Goal: Transaction & Acquisition: Purchase product/service

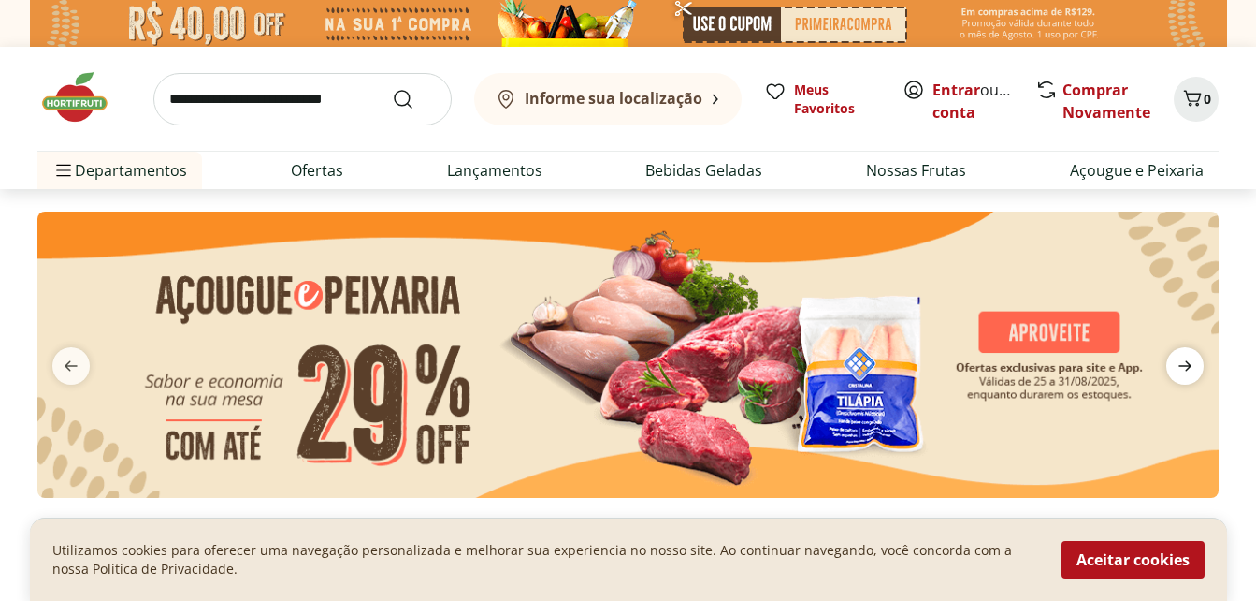
click at [1185, 366] on icon "next" at bounding box center [1185, 366] width 13 height 10
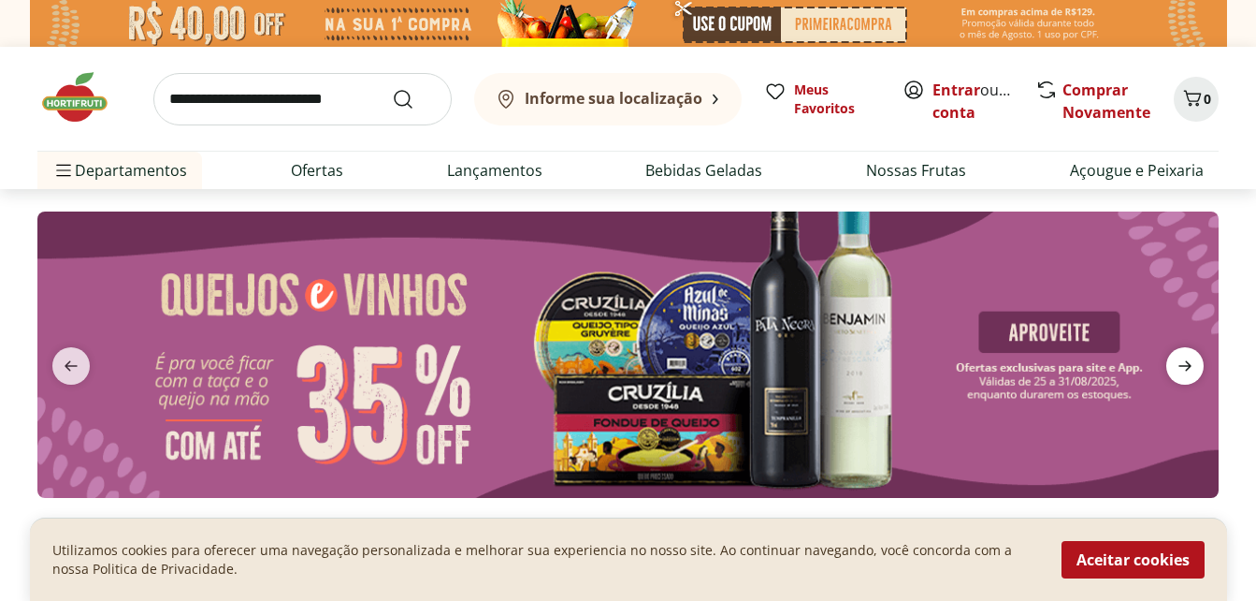
click at [1187, 360] on icon "next" at bounding box center [1185, 366] width 22 height 22
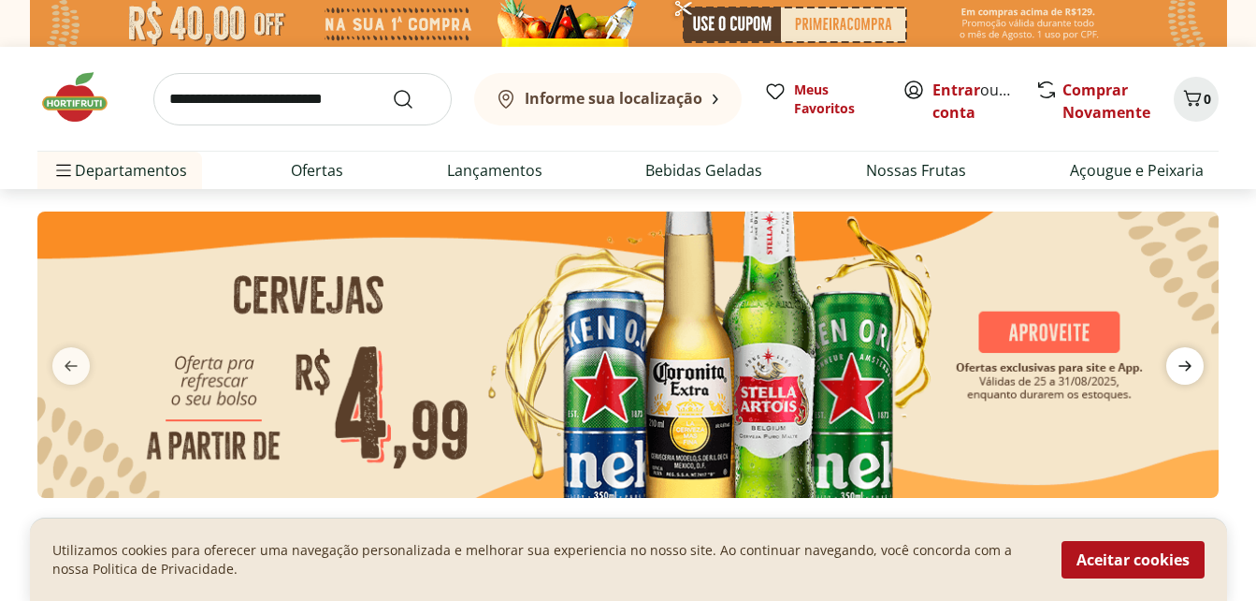
click at [1188, 360] on icon "next" at bounding box center [1185, 366] width 22 height 22
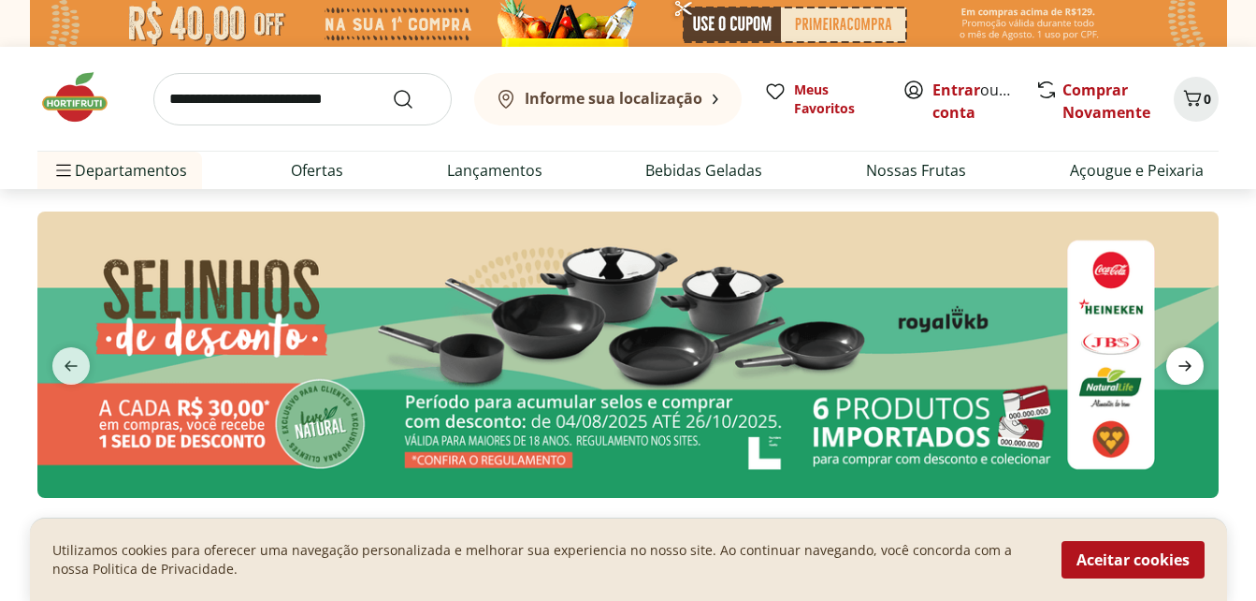
click at [1187, 360] on icon "next" at bounding box center [1185, 366] width 22 height 22
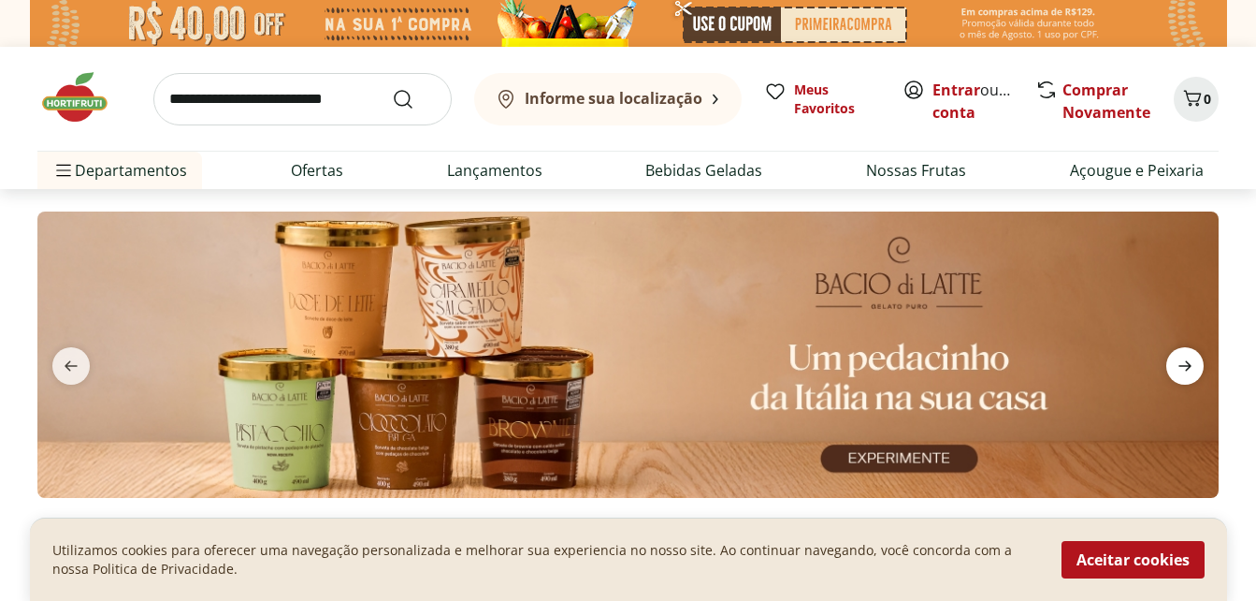
click at [1181, 353] on span "next" at bounding box center [1185, 365] width 37 height 37
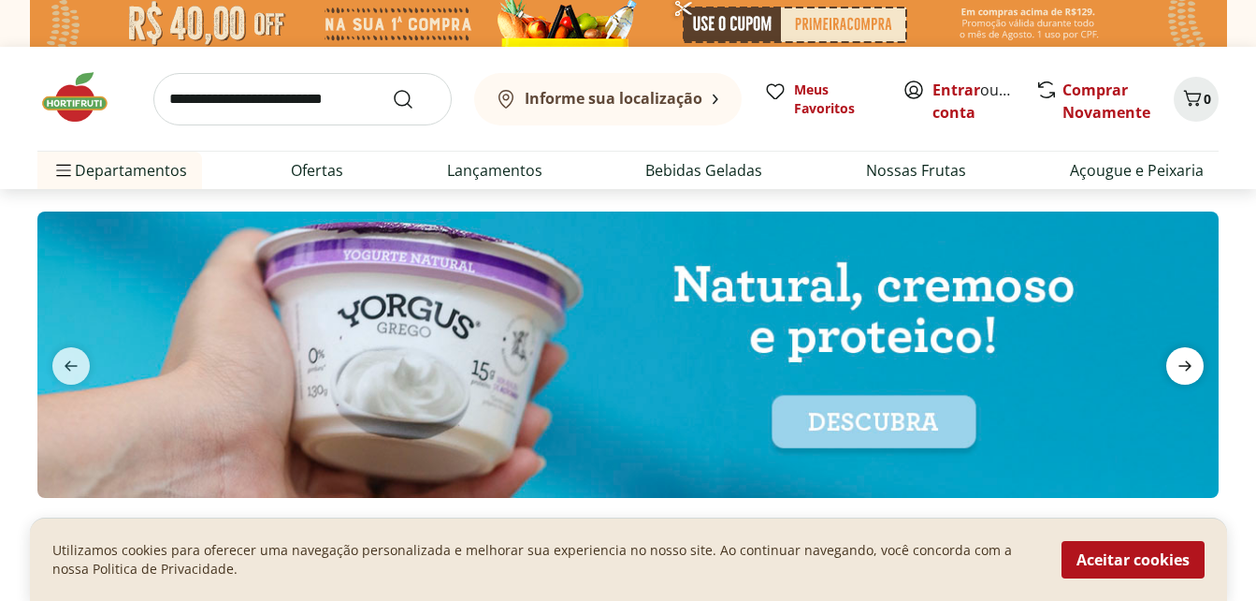
click at [1177, 361] on icon "next" at bounding box center [1185, 366] width 22 height 22
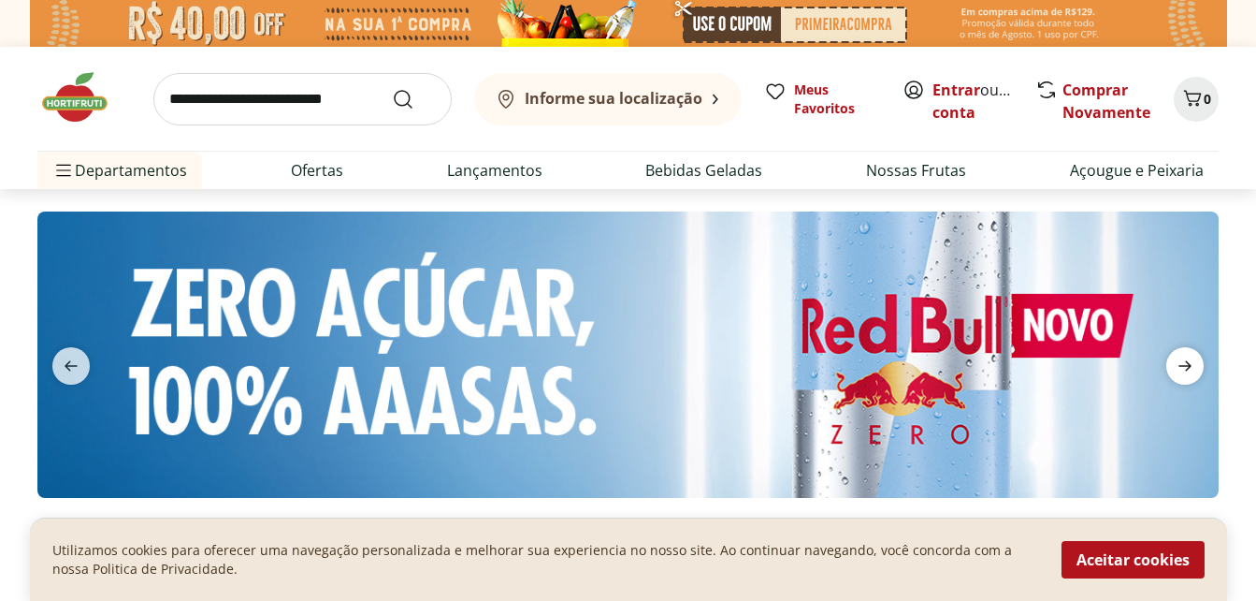
click at [1181, 363] on icon "next" at bounding box center [1185, 366] width 22 height 22
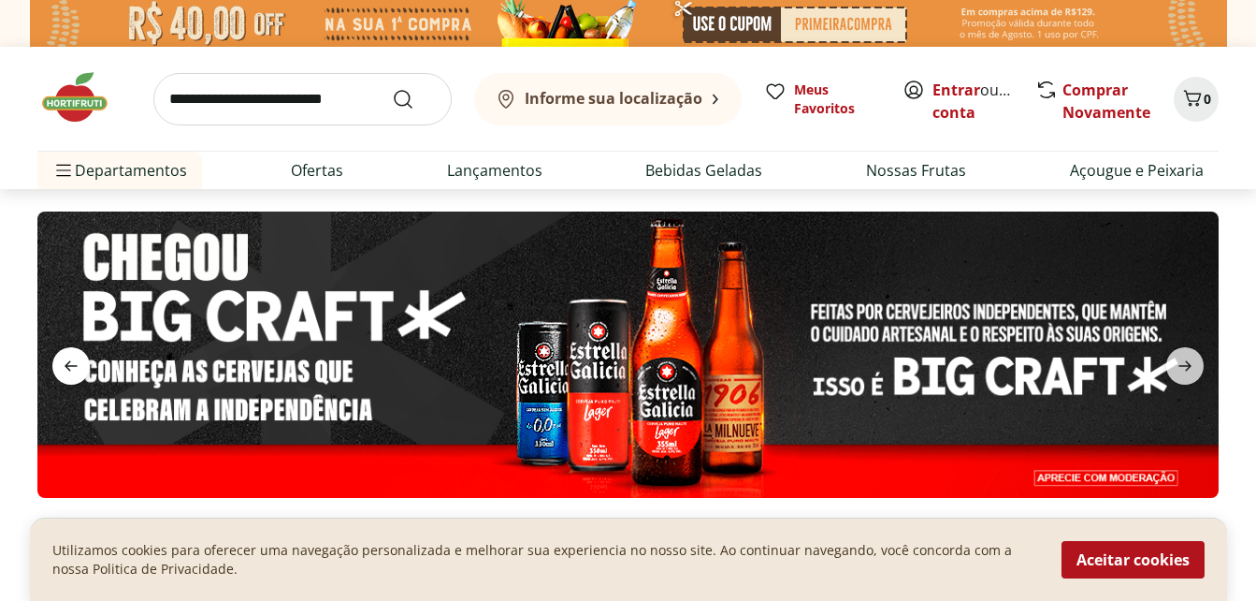
click at [64, 358] on icon "previous" at bounding box center [71, 366] width 22 height 22
click at [61, 366] on icon "previous" at bounding box center [71, 366] width 22 height 22
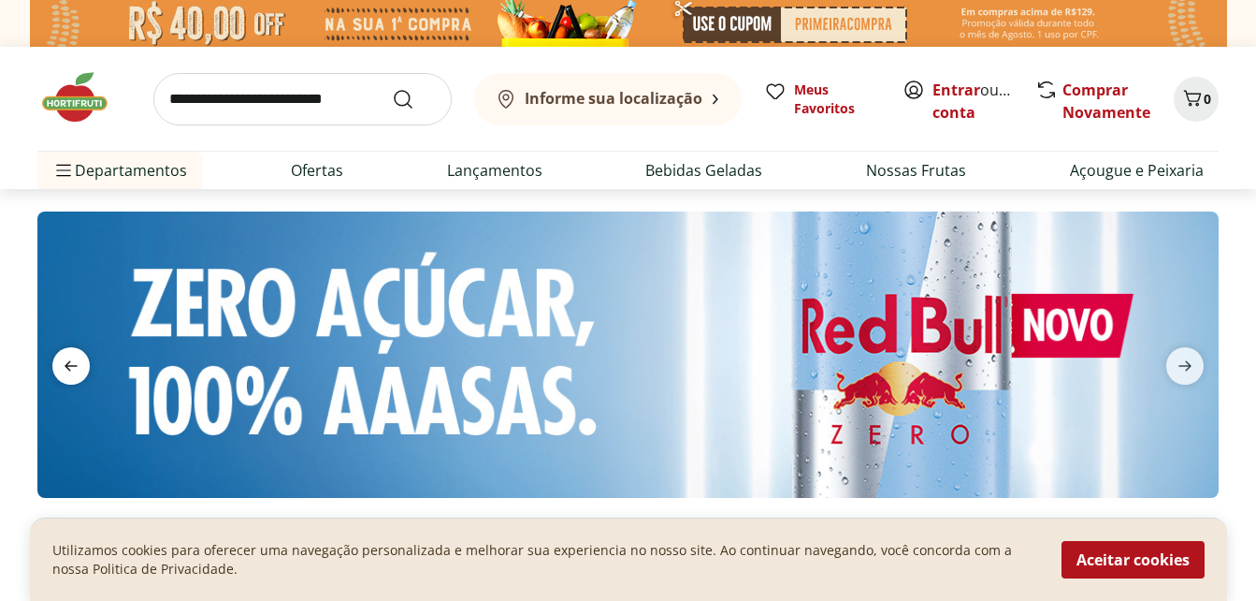
click at [61, 366] on icon "previous" at bounding box center [71, 366] width 22 height 22
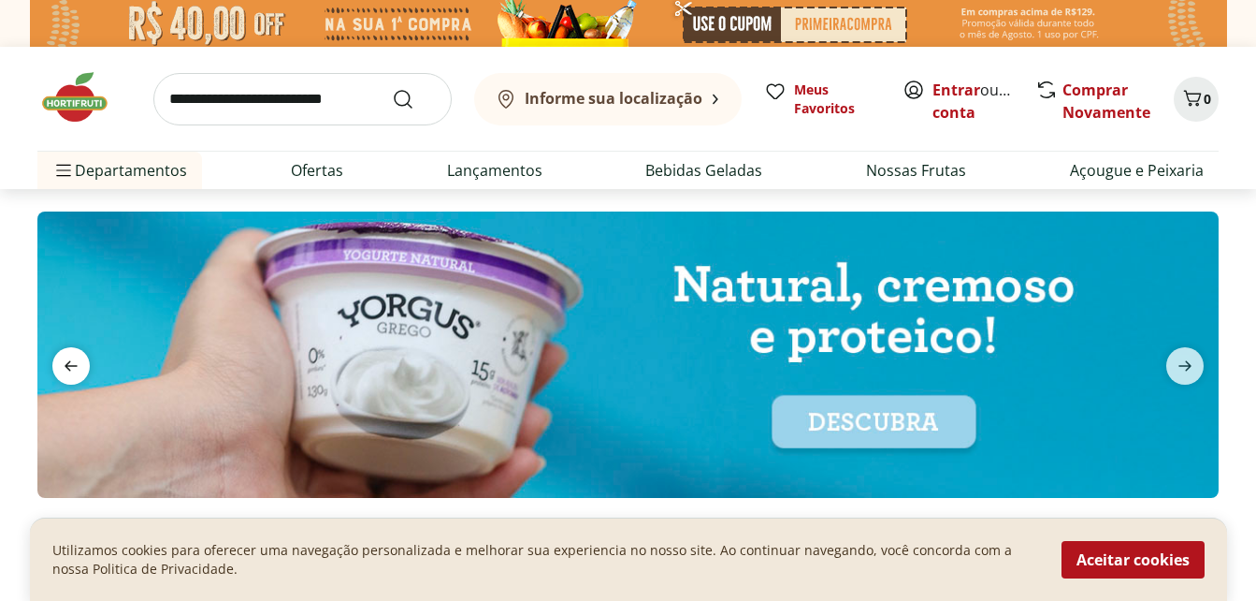
click at [61, 366] on icon "previous" at bounding box center [71, 366] width 22 height 22
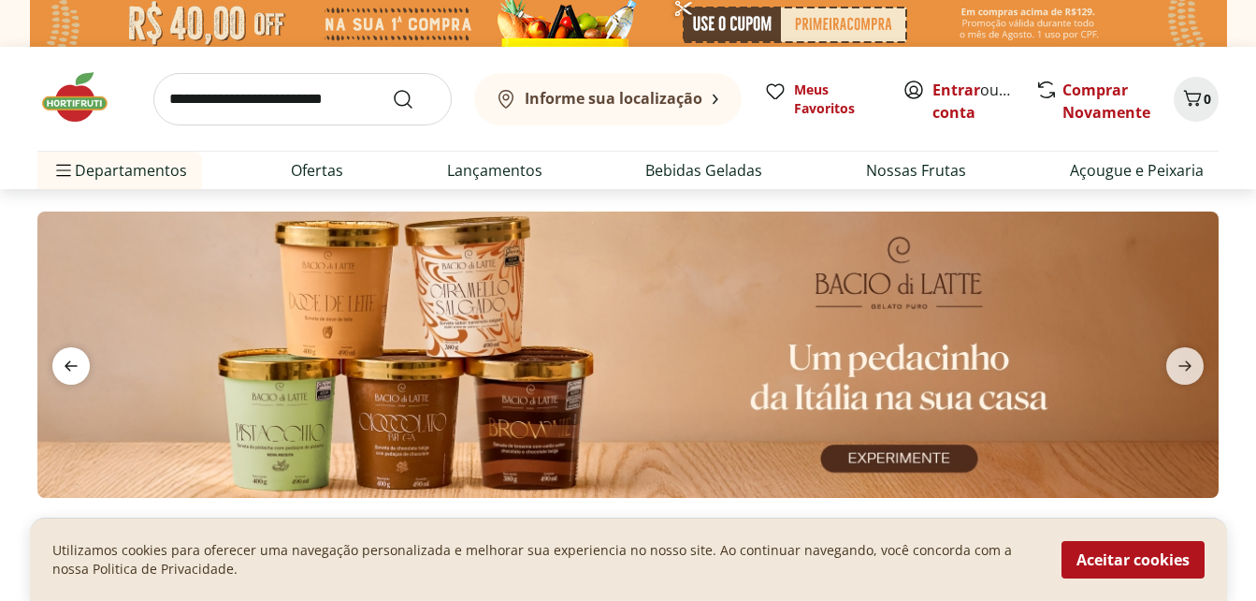
click at [61, 366] on icon "previous" at bounding box center [71, 366] width 22 height 22
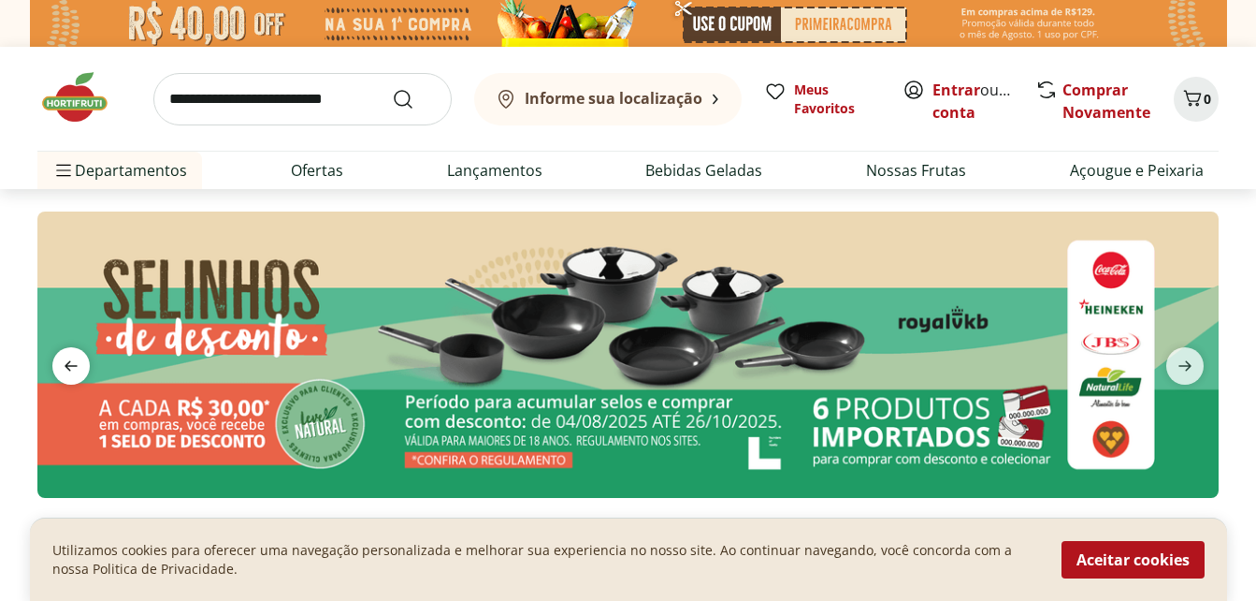
click at [61, 366] on icon "previous" at bounding box center [71, 366] width 22 height 22
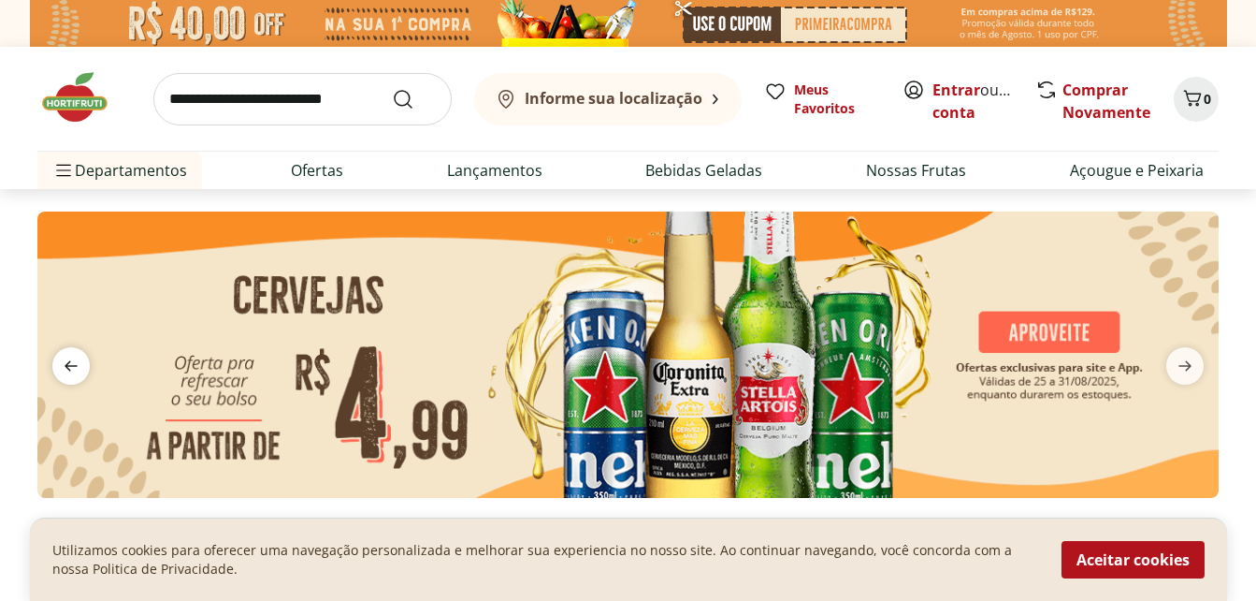
click at [61, 366] on icon "previous" at bounding box center [71, 366] width 22 height 22
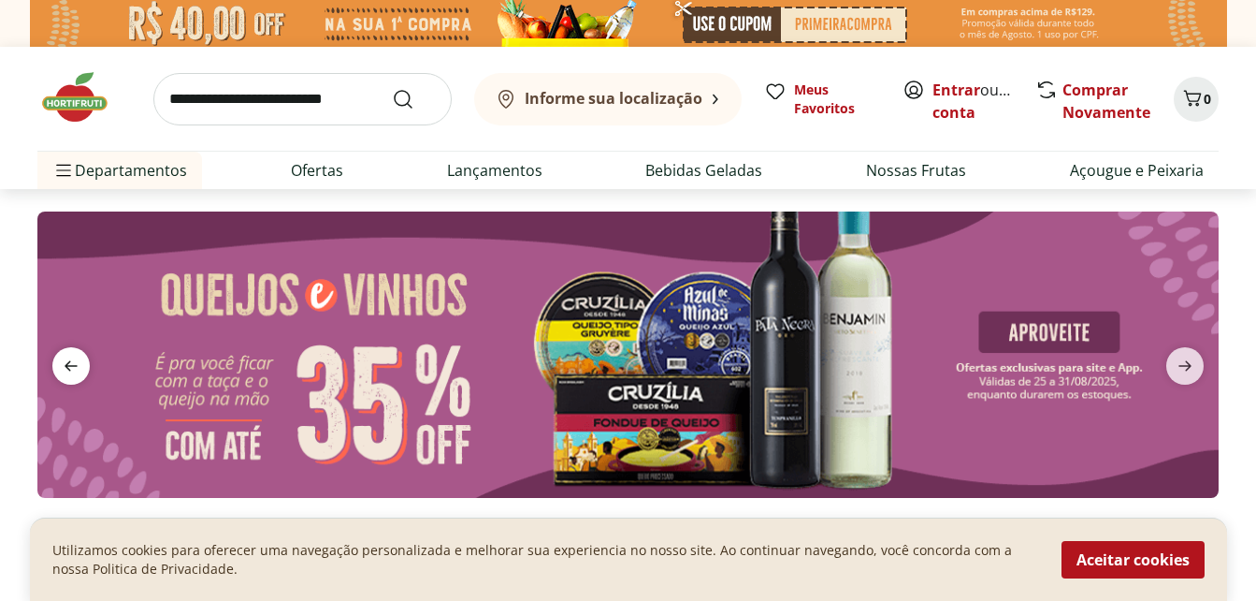
click at [61, 366] on icon "previous" at bounding box center [71, 366] width 22 height 22
click at [1181, 361] on icon "next" at bounding box center [1185, 366] width 22 height 22
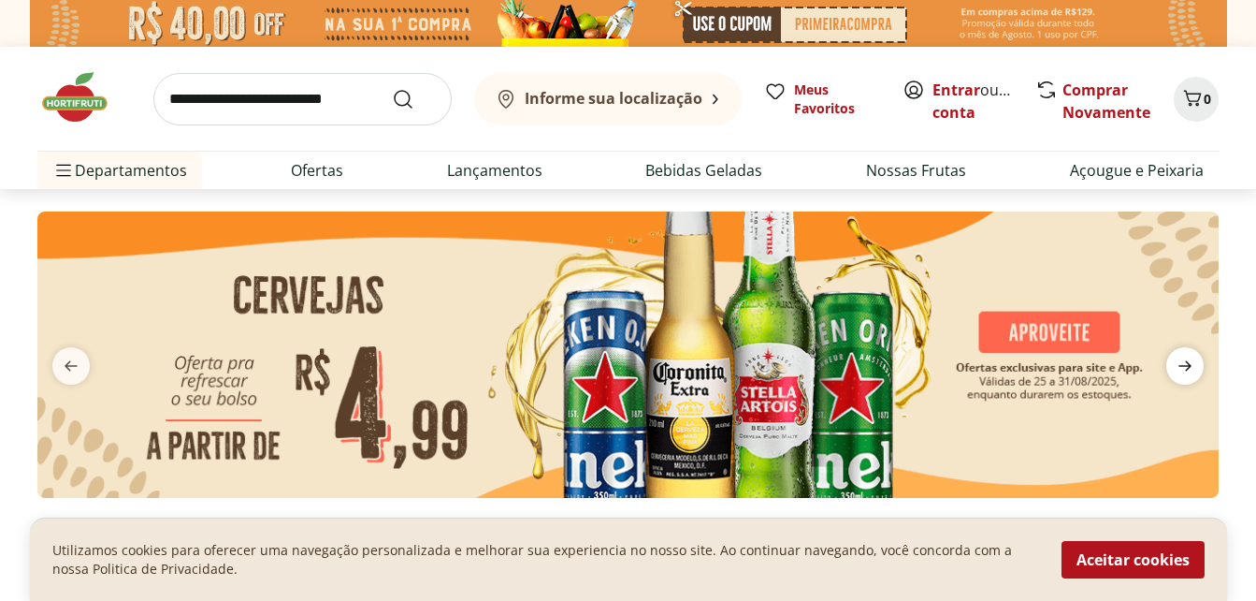
click at [1190, 360] on icon "next" at bounding box center [1185, 366] width 22 height 22
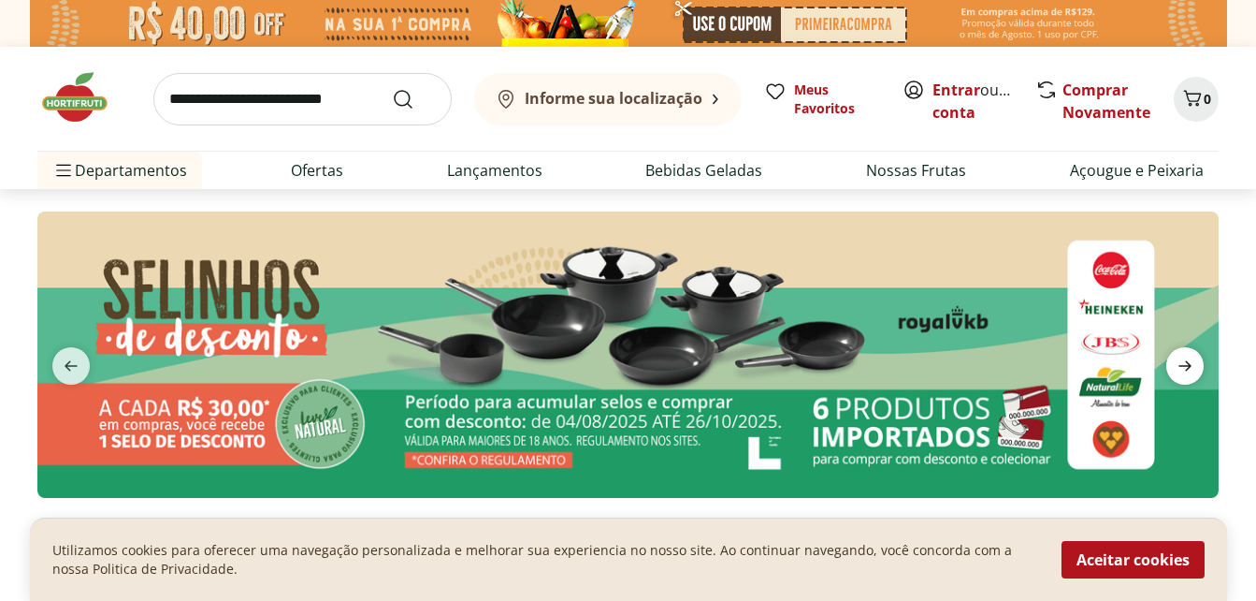
click at [1190, 360] on icon "next" at bounding box center [1185, 366] width 22 height 22
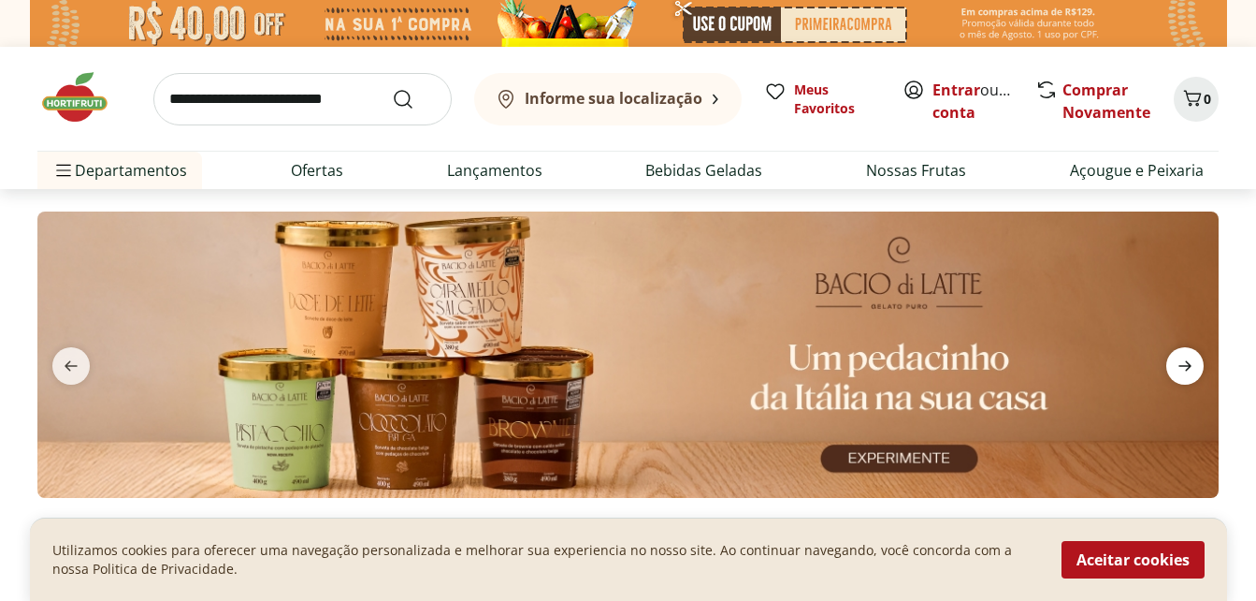
click at [1190, 360] on icon "next" at bounding box center [1185, 366] width 22 height 22
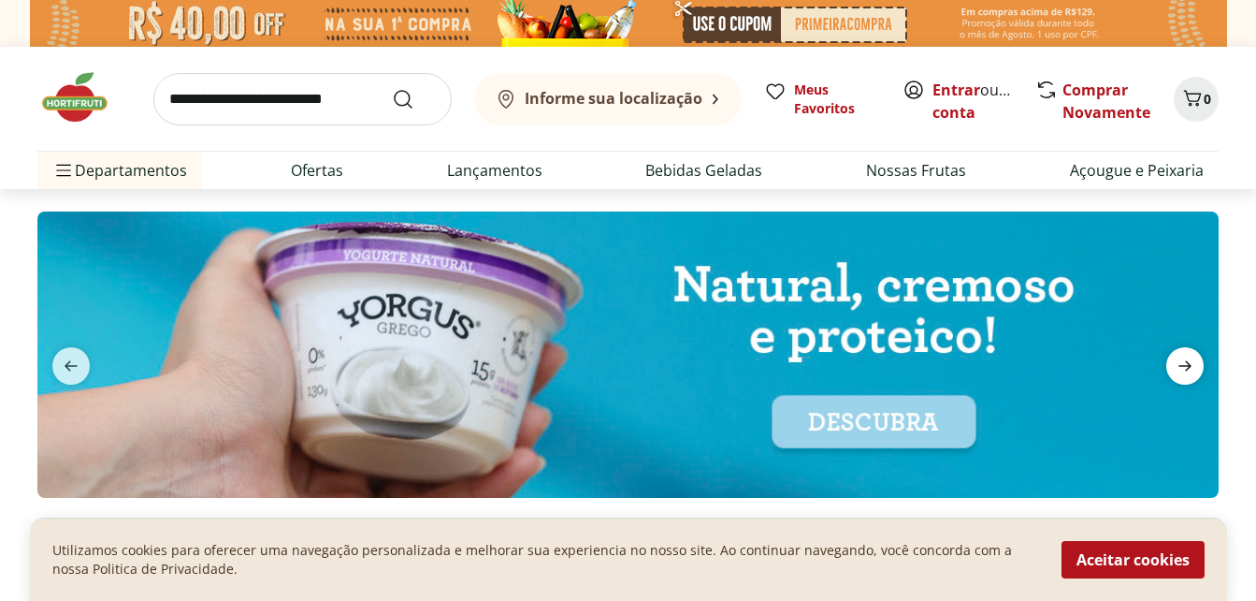
click at [1190, 360] on icon "next" at bounding box center [1185, 366] width 22 height 22
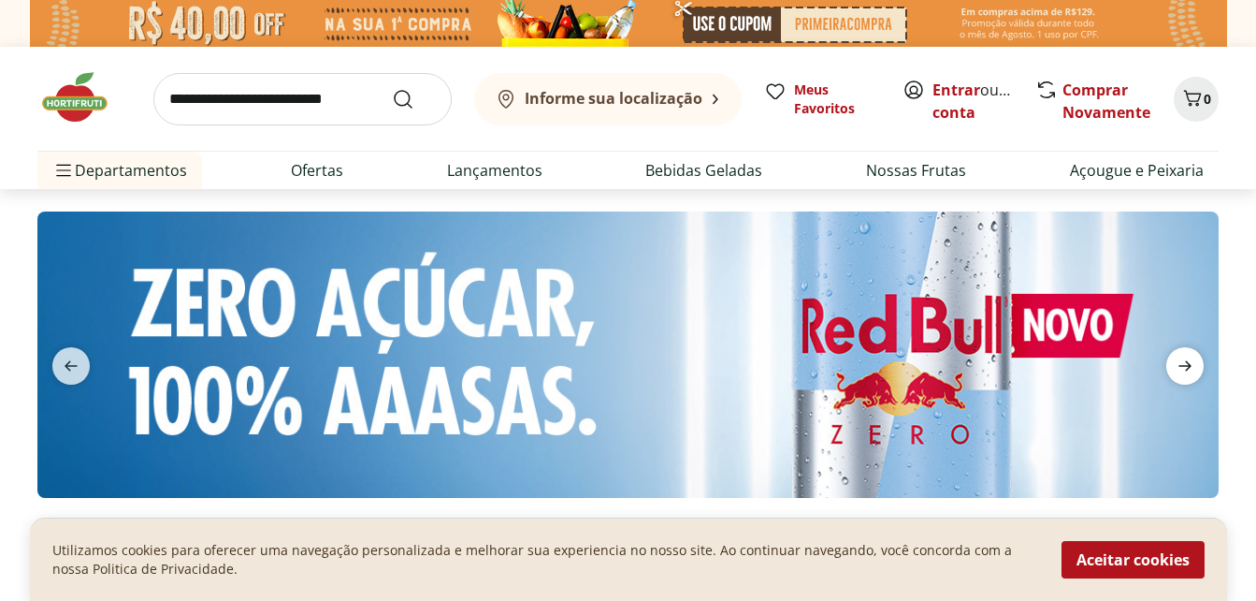
click at [1190, 360] on icon "next" at bounding box center [1185, 366] width 22 height 22
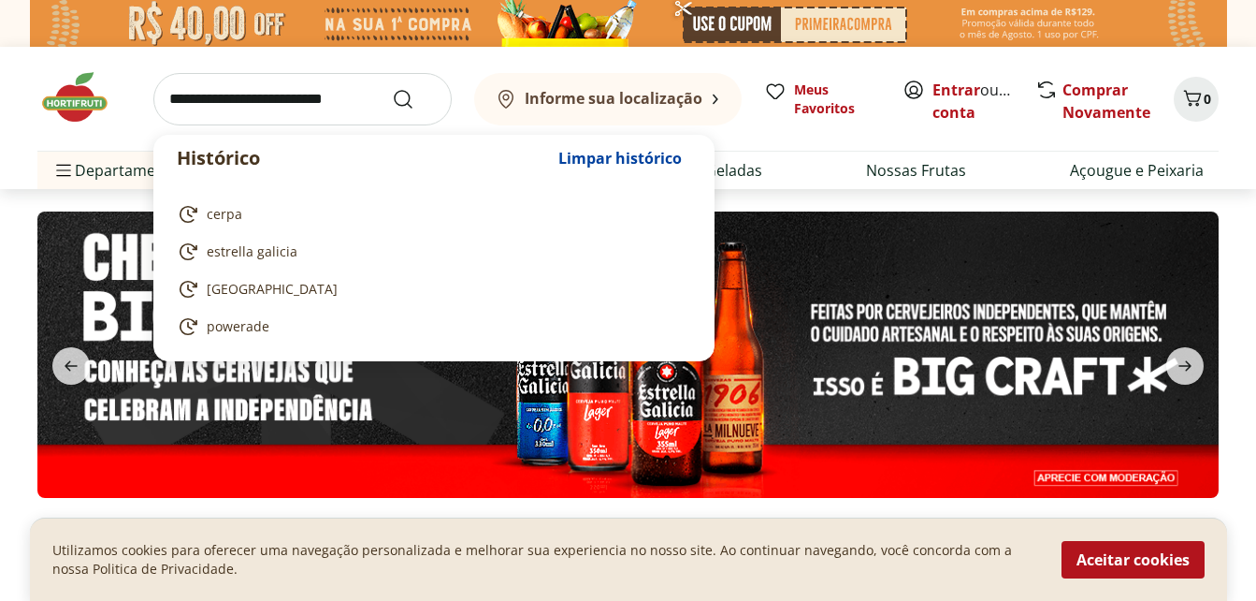
click at [311, 107] on input "search" at bounding box center [302, 99] width 298 height 52
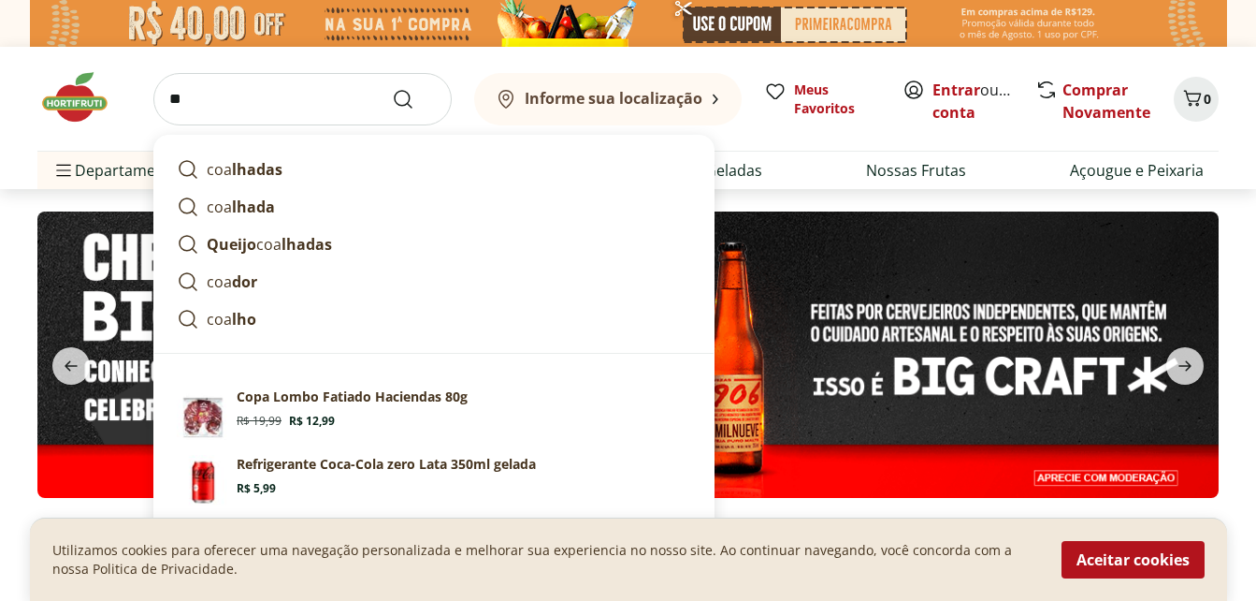
type input "*"
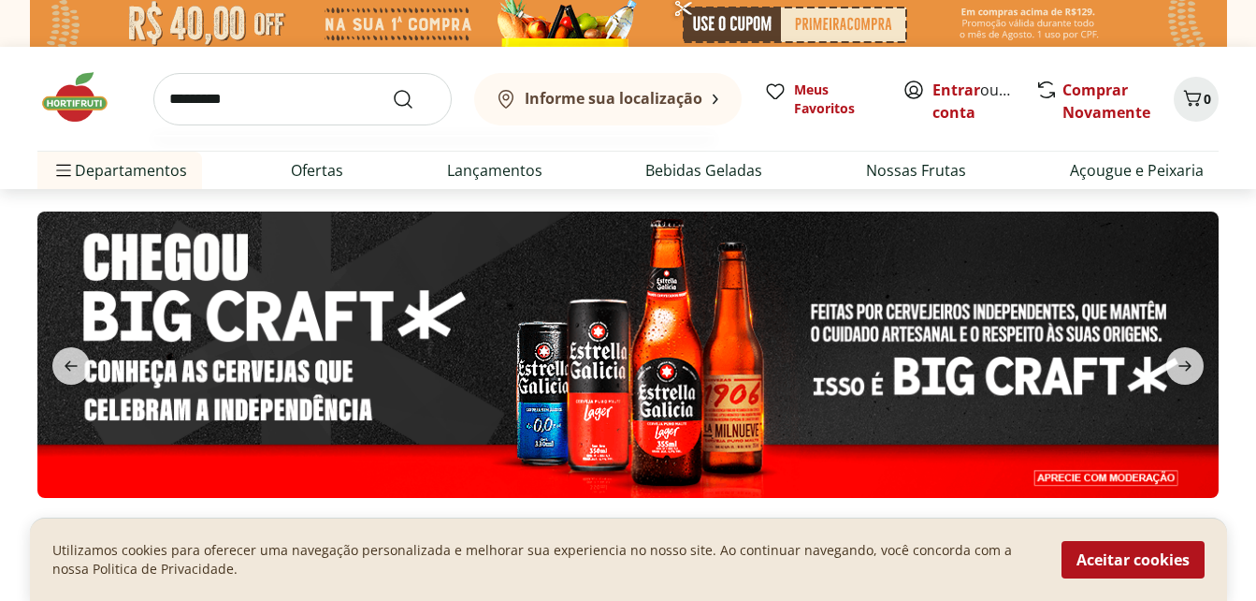
type input "*********"
click at [392, 88] on button "Submit Search" at bounding box center [414, 99] width 45 height 22
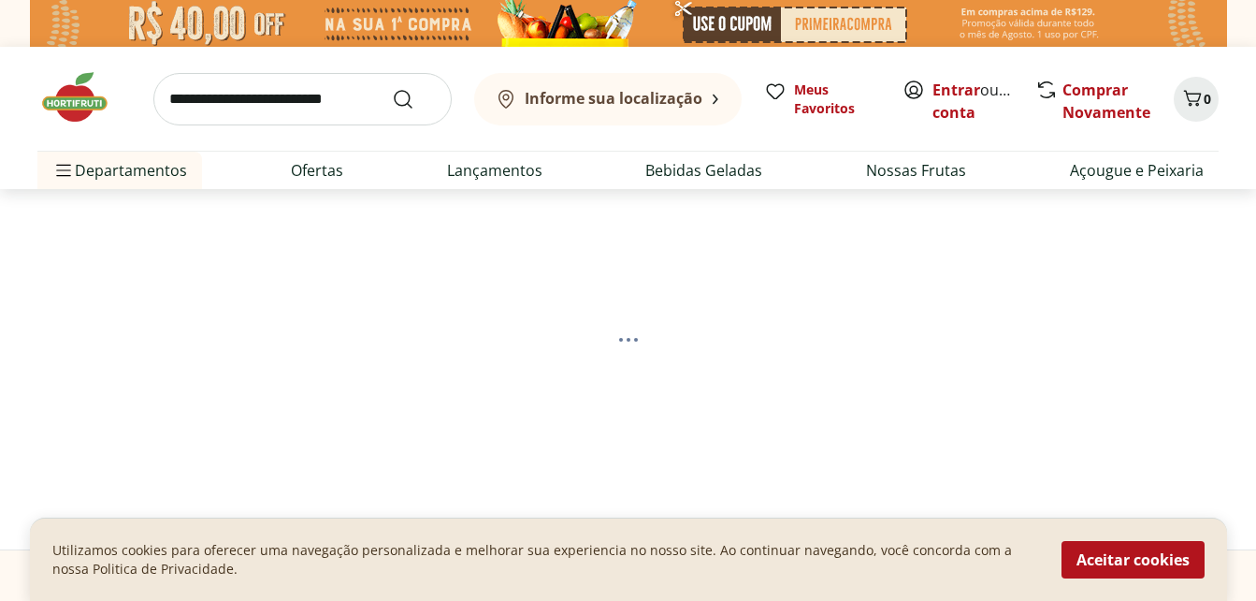
select select "**********"
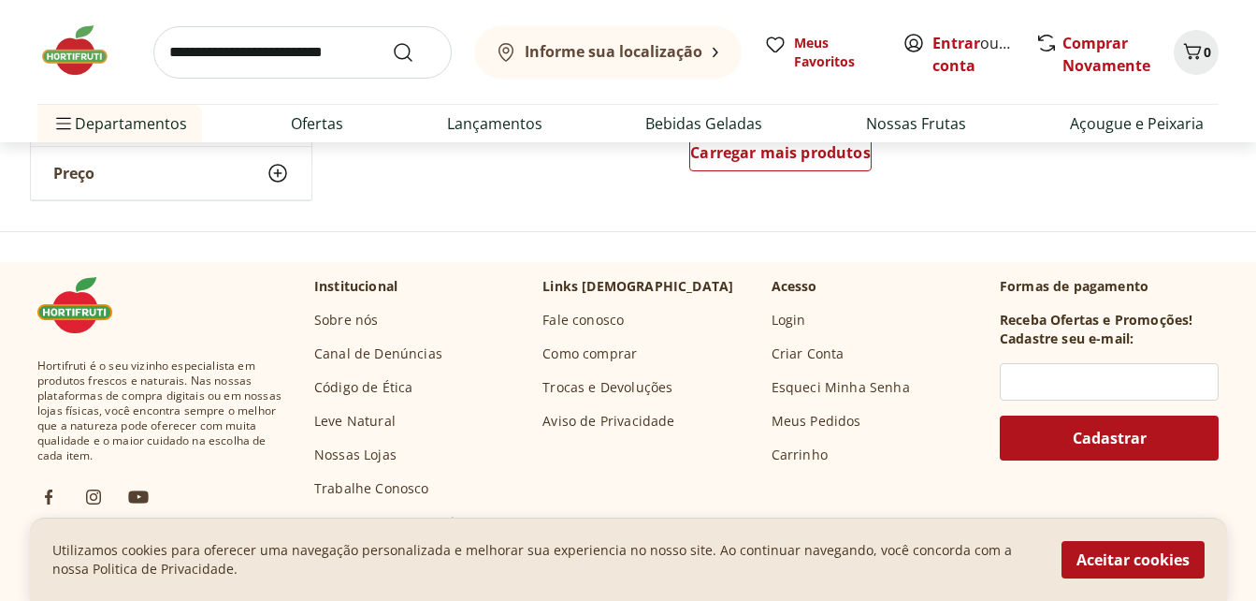
scroll to position [1778, 0]
